Goal: Browse casually: Explore the website without a specific task or goal

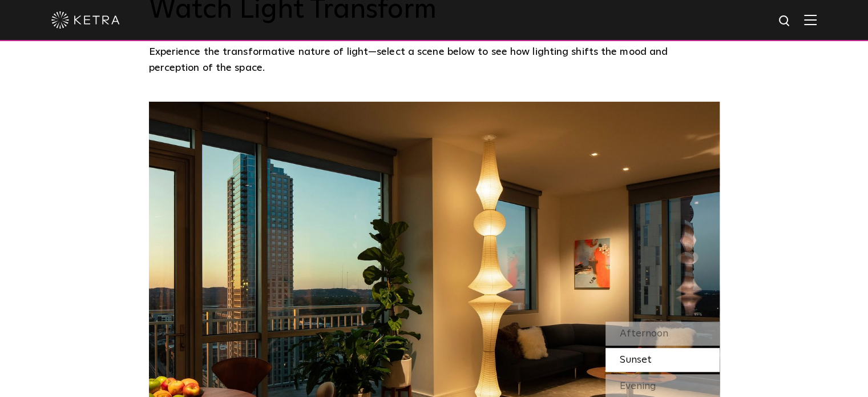
scroll to position [913, 0]
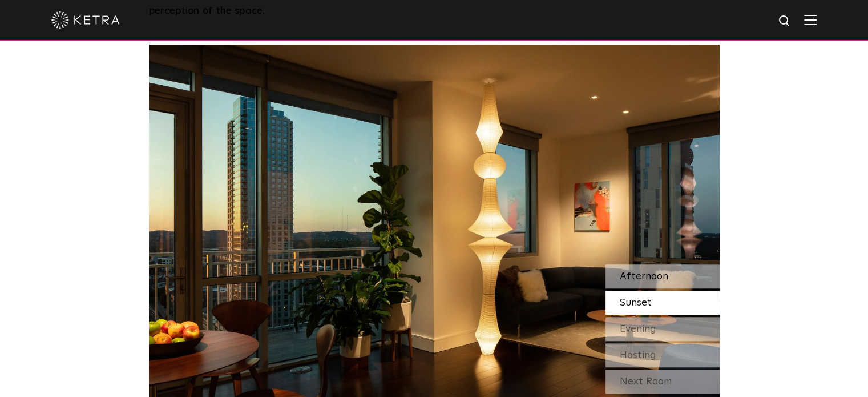
click at [651, 274] on span "Afternoon" at bounding box center [644, 276] width 49 height 10
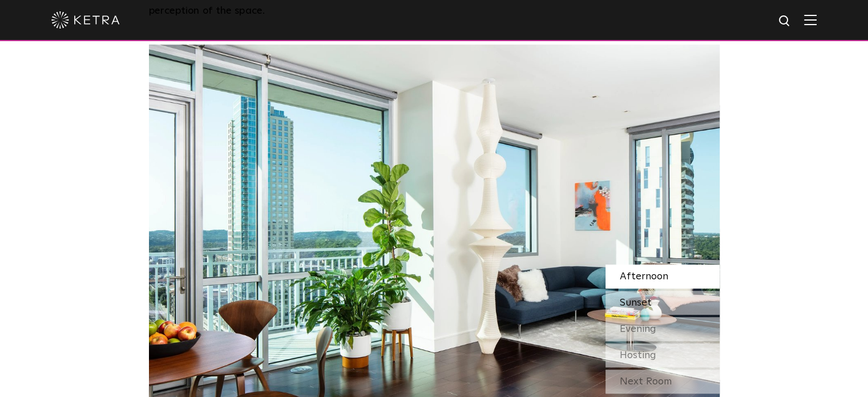
click at [639, 302] on span "Sunset" at bounding box center [636, 302] width 32 height 10
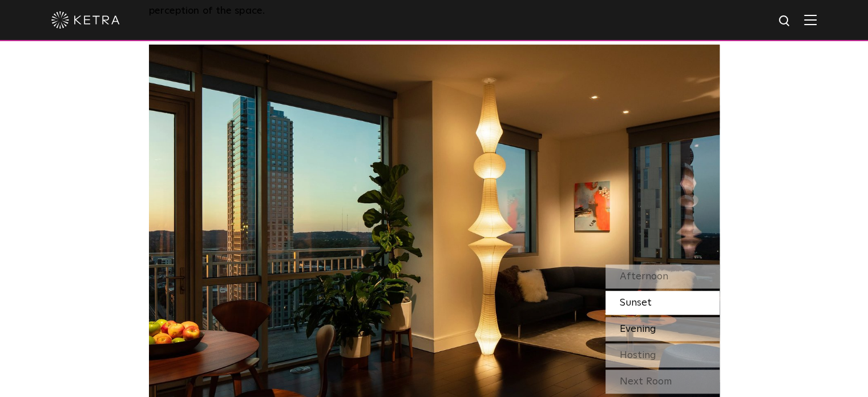
click at [639, 330] on span "Evening" at bounding box center [638, 329] width 37 height 10
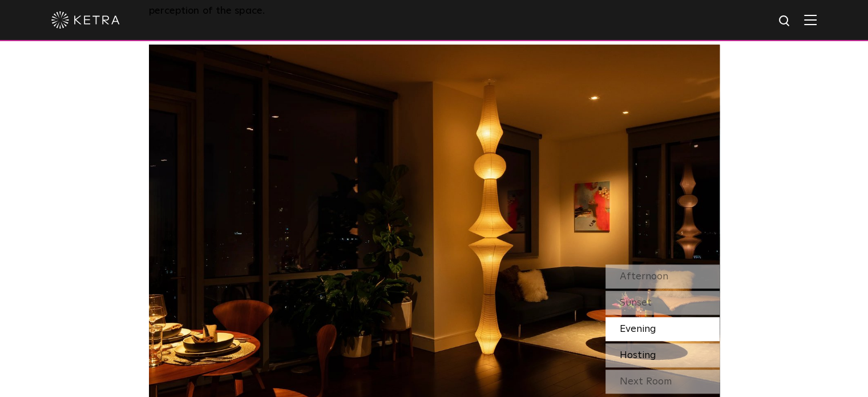
click at [643, 353] on span "Hosting" at bounding box center [638, 355] width 37 height 10
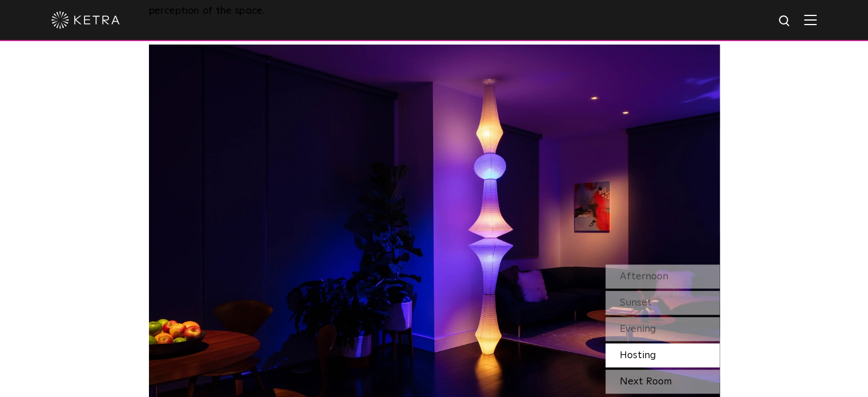
click at [651, 384] on div "Next Room" at bounding box center [663, 381] width 114 height 24
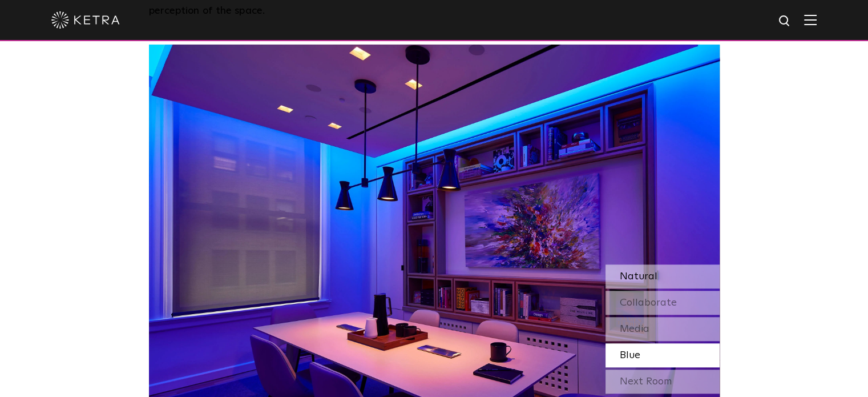
click at [679, 278] on div "Natural" at bounding box center [663, 276] width 114 height 24
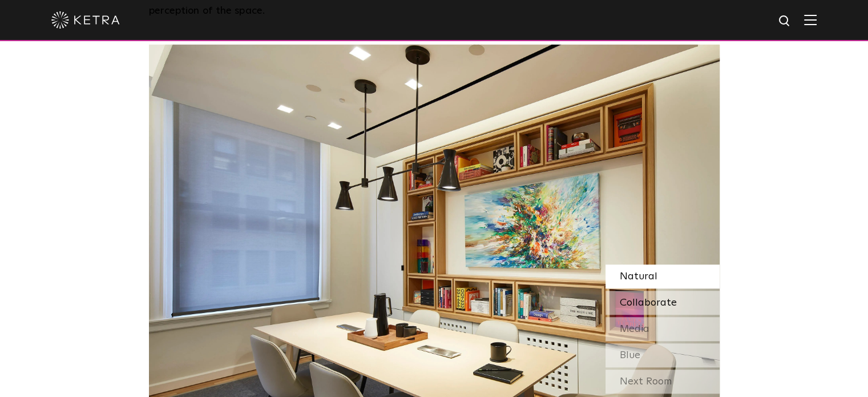
click at [669, 304] on span "Collaborate" at bounding box center [648, 302] width 57 height 10
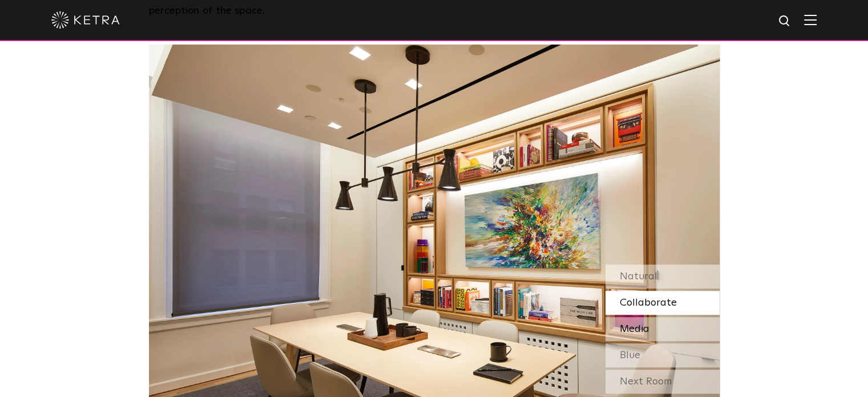
click at [660, 327] on div "Media" at bounding box center [663, 329] width 114 height 24
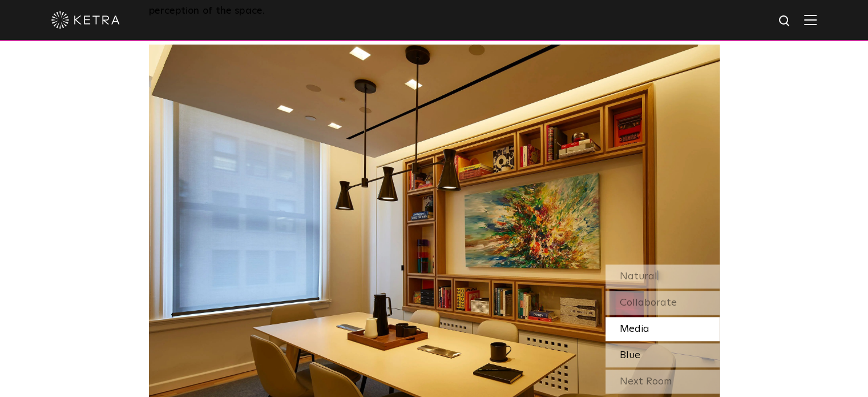
click at [655, 353] on div "Blue" at bounding box center [663, 355] width 114 height 24
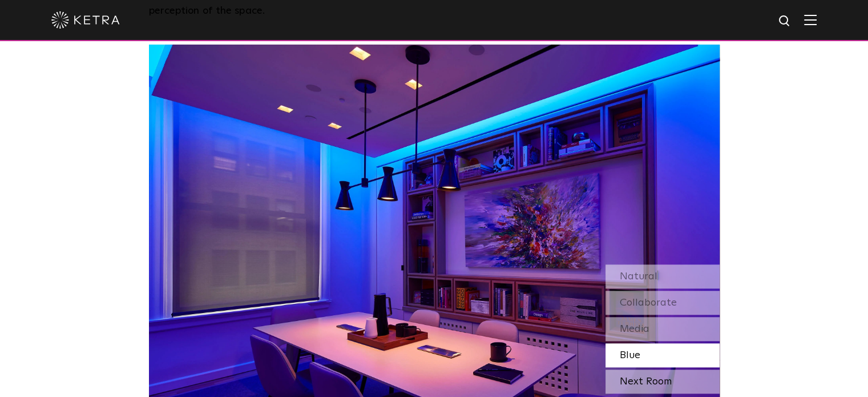
click at [651, 381] on div "Next Room" at bounding box center [663, 381] width 114 height 24
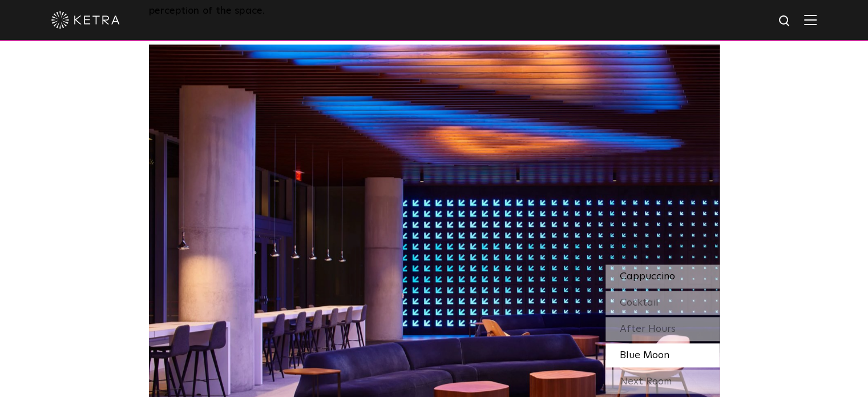
click at [683, 276] on div "Cappuccino" at bounding box center [663, 276] width 114 height 24
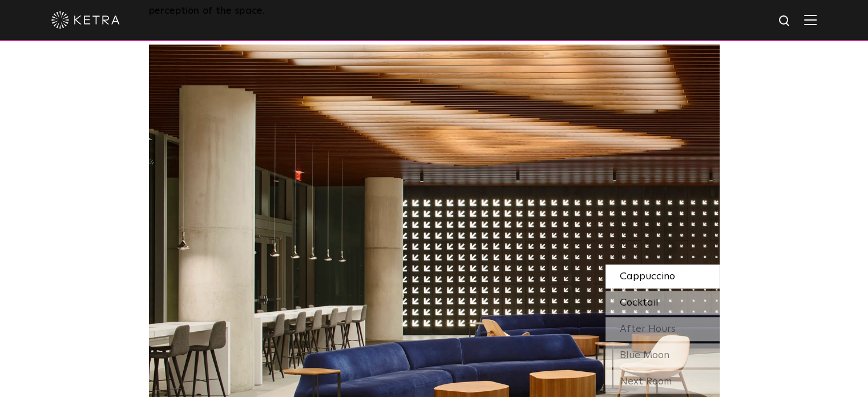
click at [658, 300] on div "Cocktail" at bounding box center [663, 303] width 114 height 24
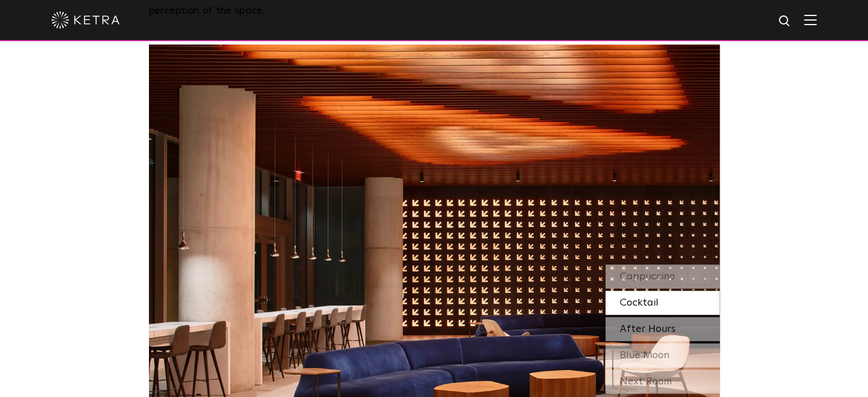
click at [648, 325] on span "After Hours" at bounding box center [648, 329] width 56 height 10
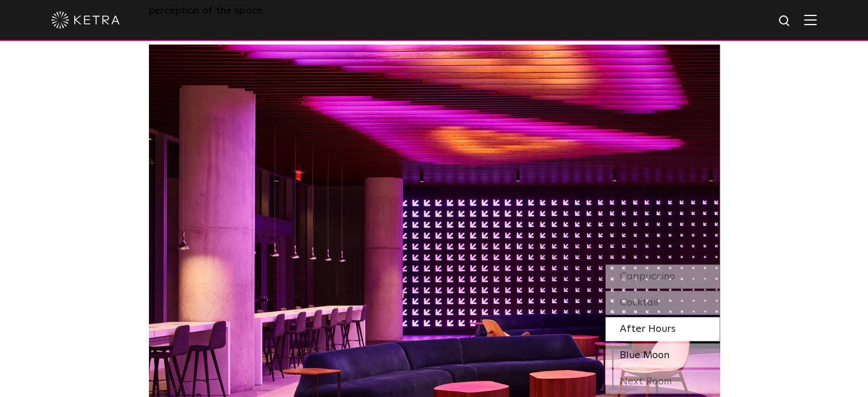
click at [644, 355] on span "Blue Moon" at bounding box center [645, 355] width 50 height 10
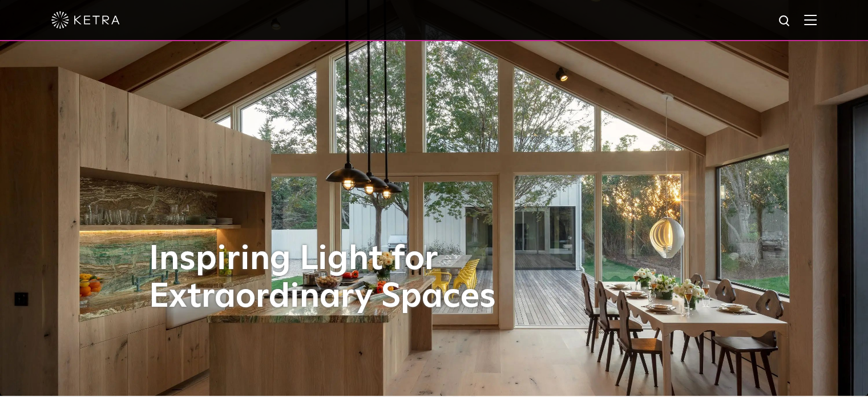
scroll to position [0, 0]
